Goal: Information Seeking & Learning: Find specific fact

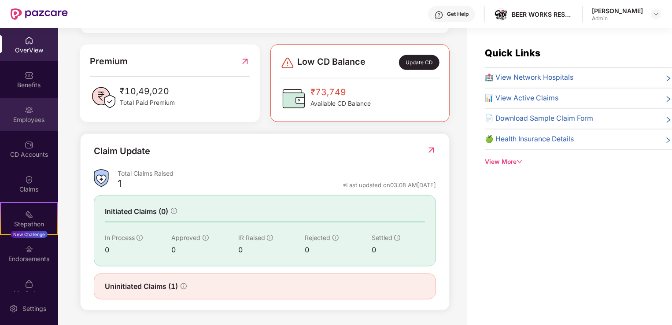
click at [26, 125] on div "Employees" at bounding box center [29, 114] width 58 height 33
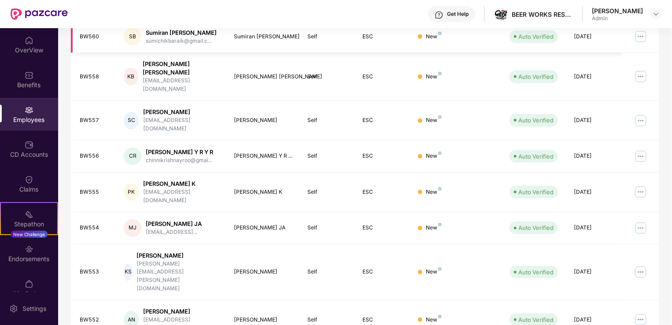
scroll to position [214, 0]
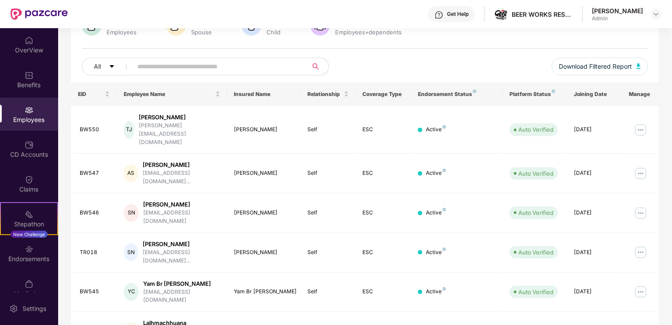
scroll to position [75, 0]
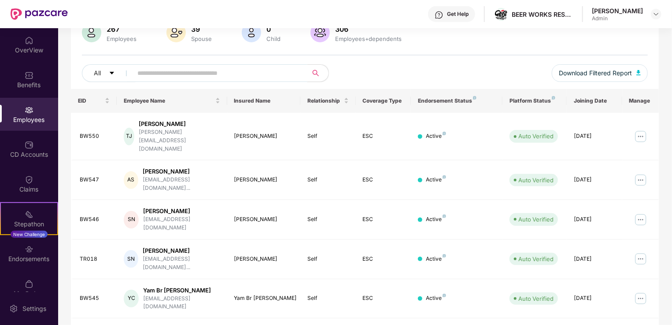
click at [219, 72] on input "text" at bounding box center [216, 72] width 158 height 13
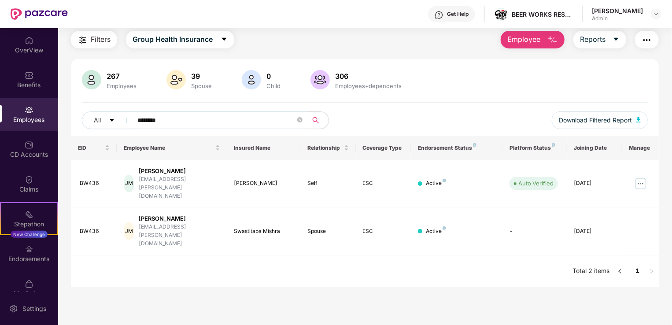
scroll to position [28, 0]
type input "*********"
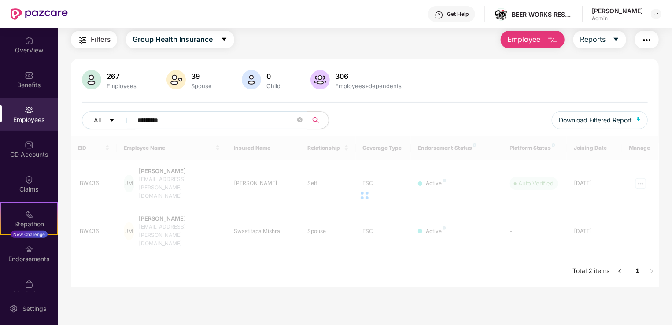
scroll to position [41, 0]
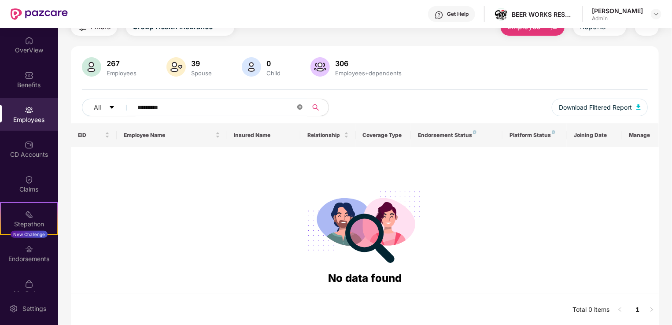
click at [297, 110] on span at bounding box center [299, 107] width 5 height 8
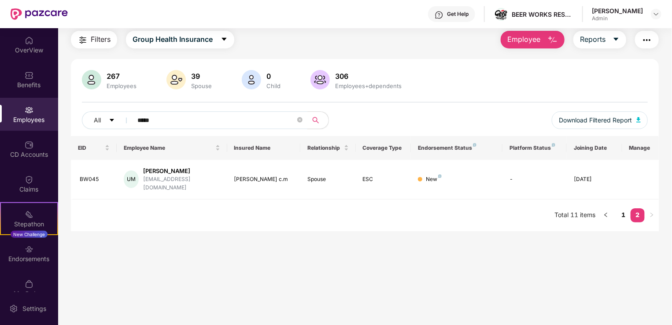
scroll to position [28, 0]
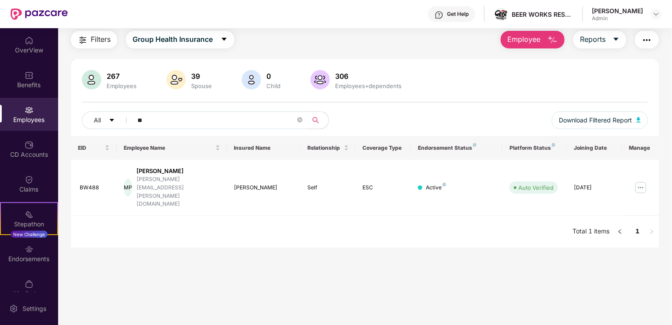
type input "*"
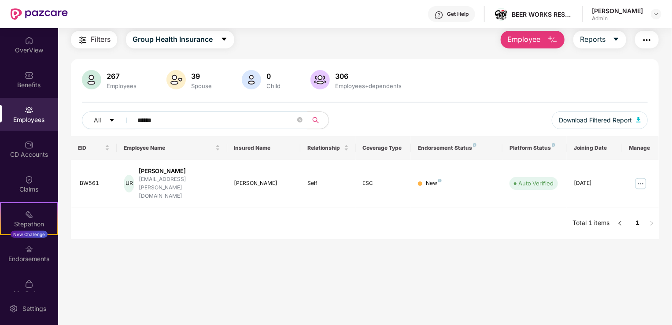
type input "******"
click at [439, 63] on div "267 Employees 39 Spouse 0 Child 306 Employees+dependents All ****** Download Fi…" at bounding box center [365, 149] width 588 height 181
click at [300, 120] on icon "close-circle" at bounding box center [299, 119] width 5 height 5
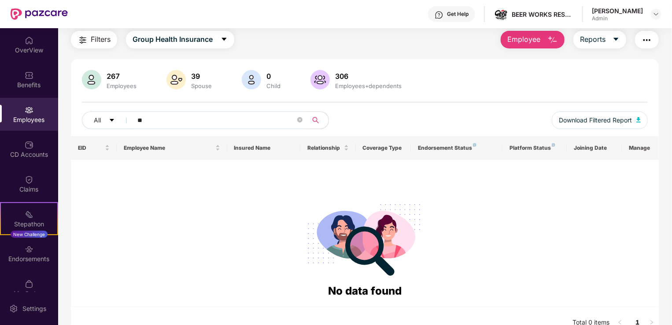
type input "*"
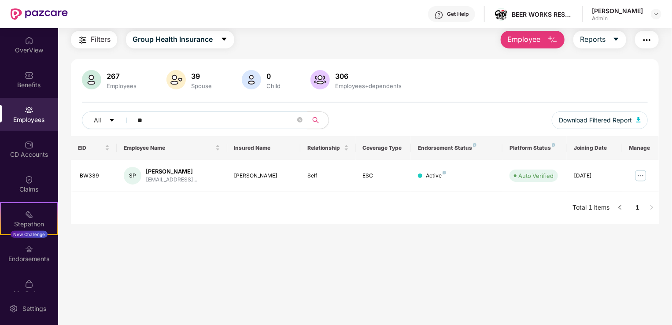
type input "*"
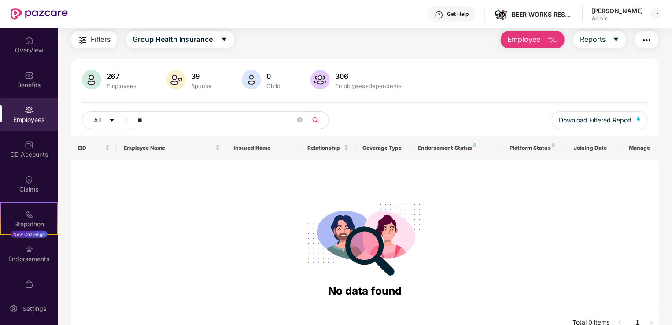
type input "*"
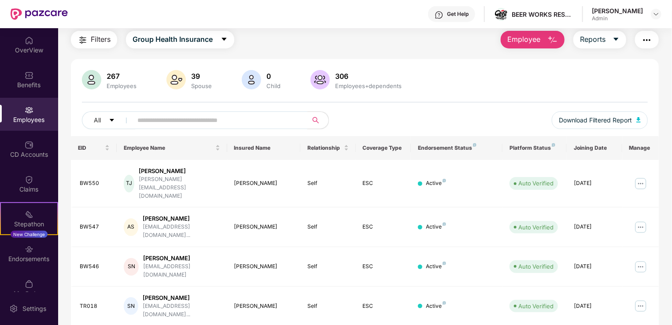
click at [250, 116] on input "text" at bounding box center [216, 120] width 158 height 13
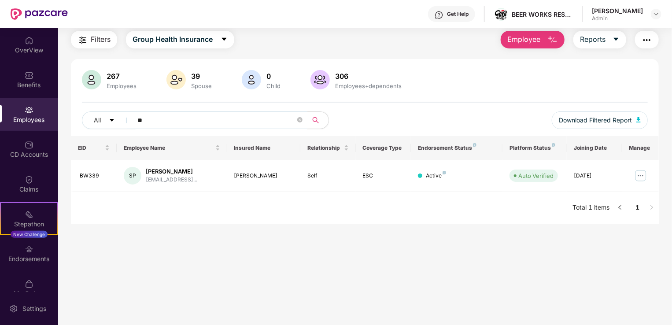
type input "*"
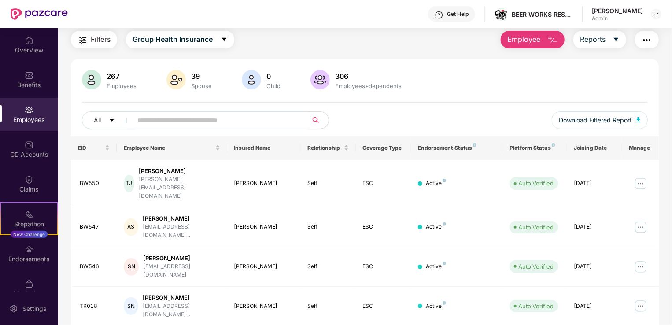
paste input "**********"
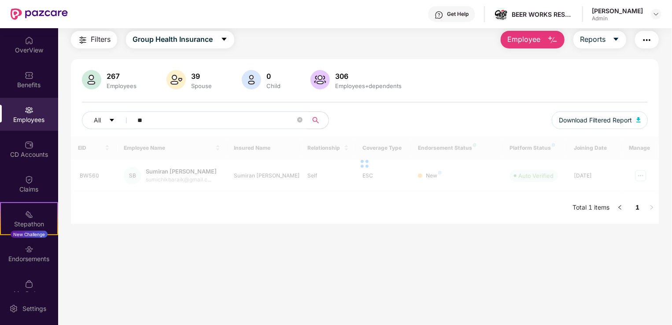
type input "*"
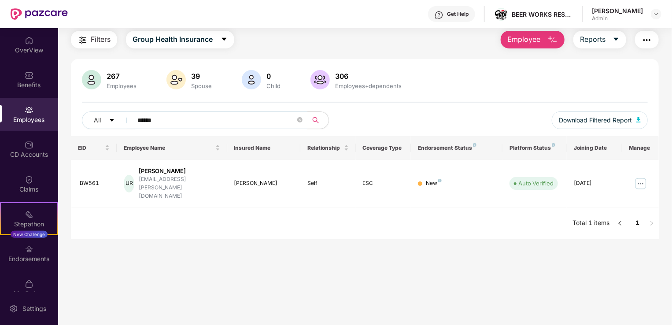
type input "******"
click at [354, 223] on div "EID Employee Name Insured Name Relationship Coverage Type Endorsement Status Pl…" at bounding box center [365, 187] width 588 height 103
click at [642, 177] on img at bounding box center [641, 184] width 14 height 14
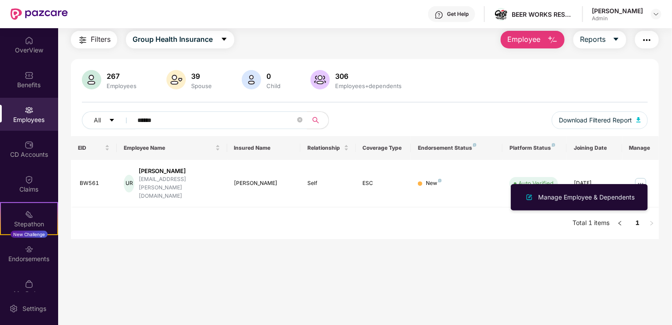
click at [476, 243] on main "Employees Filters Group Health Insurance Employee Reports 267 Employees 39 Spou…" at bounding box center [364, 162] width 613 height 325
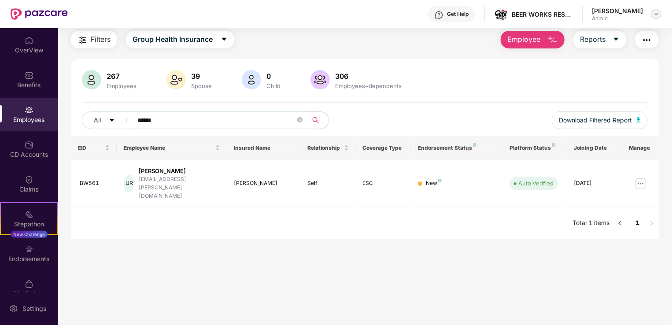
click at [655, 13] on img at bounding box center [656, 14] width 7 height 7
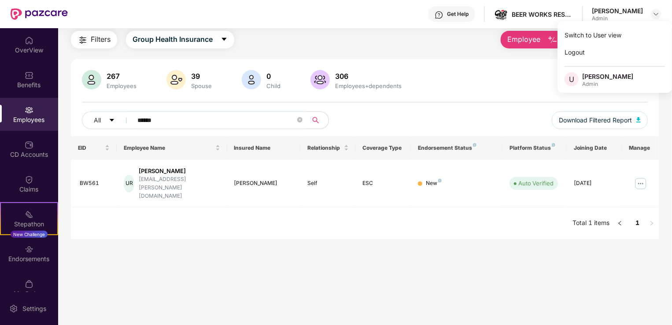
click at [290, 215] on div "EID Employee Name Insured Name Relationship Coverage Type Endorsement Status Pl…" at bounding box center [365, 187] width 588 height 103
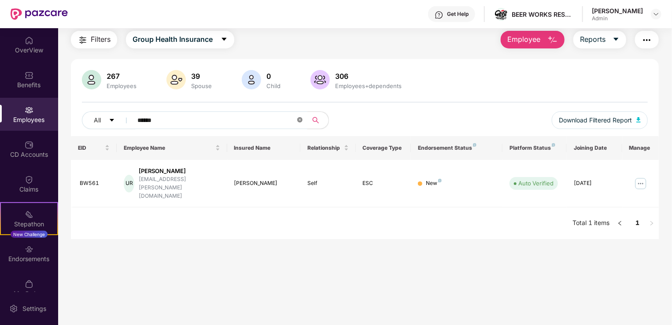
click at [298, 120] on icon "close-circle" at bounding box center [299, 119] width 5 height 5
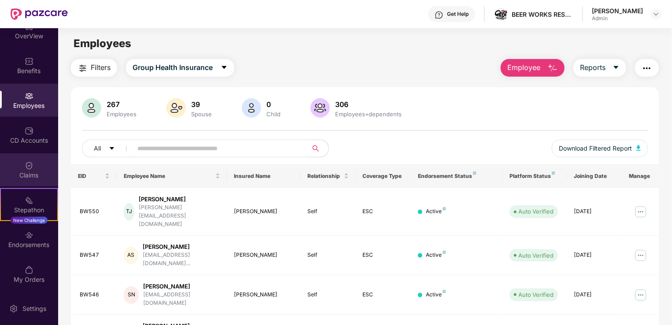
scroll to position [0, 0]
